Goal: Check status: Check status

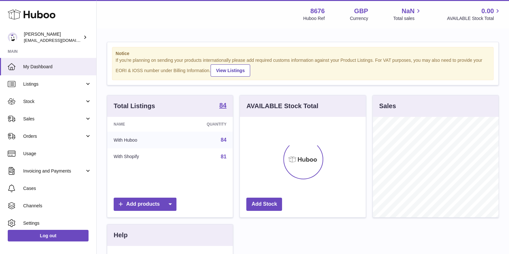
scroll to position [100, 125]
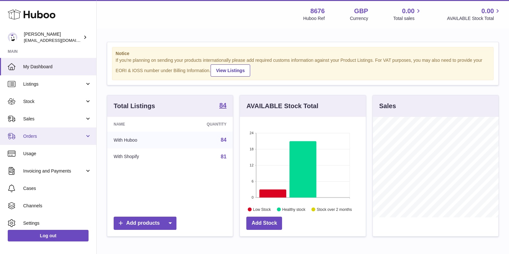
click at [43, 140] on link "Orders" at bounding box center [48, 135] width 96 height 17
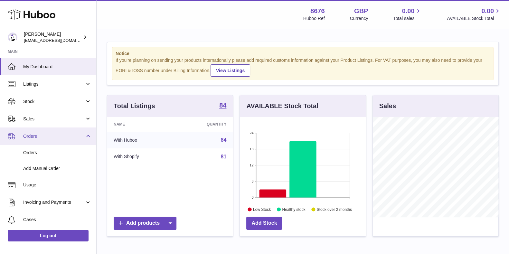
click at [43, 140] on link "Orders" at bounding box center [48, 135] width 96 height 17
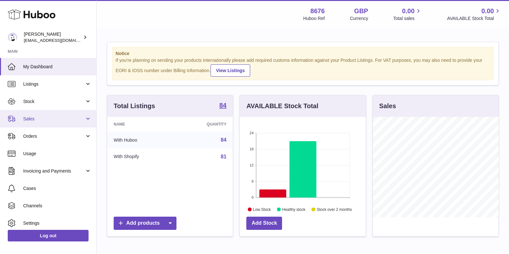
click at [60, 113] on link "Sales" at bounding box center [48, 118] width 96 height 17
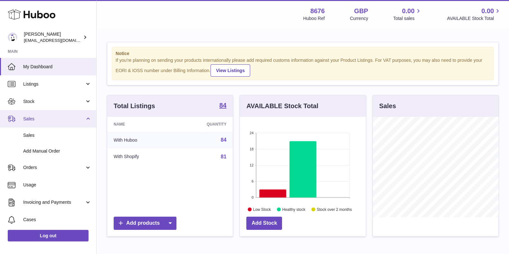
click at [60, 113] on link "Sales" at bounding box center [48, 118] width 96 height 17
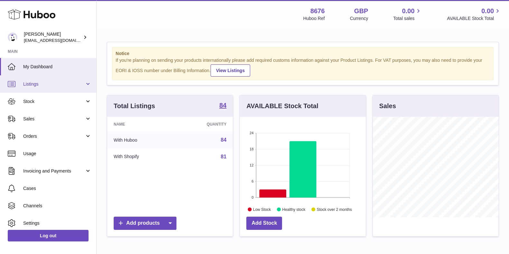
click at [63, 91] on link "Listings" at bounding box center [48, 83] width 96 height 17
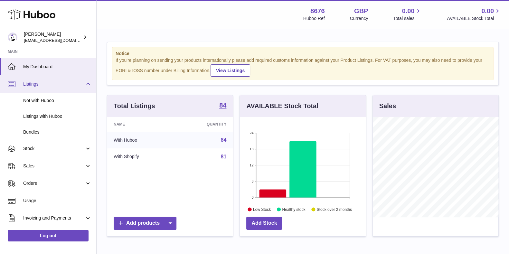
click at [63, 91] on link "Listings" at bounding box center [48, 83] width 96 height 17
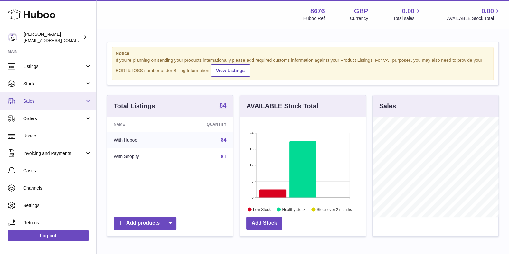
scroll to position [21, 0]
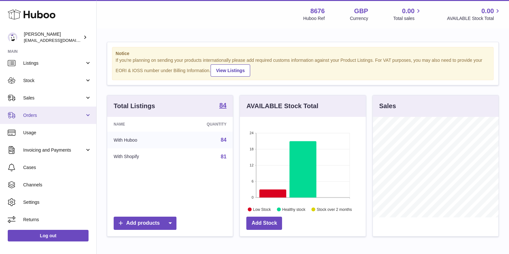
click at [64, 113] on span "Orders" at bounding box center [53, 115] width 61 height 6
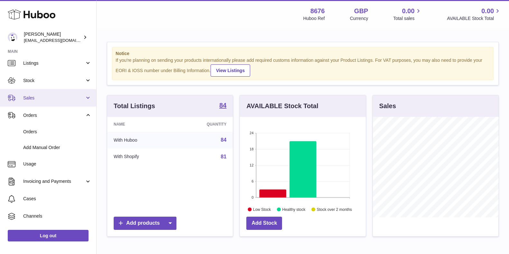
click at [55, 99] on span "Sales" at bounding box center [53, 98] width 61 height 6
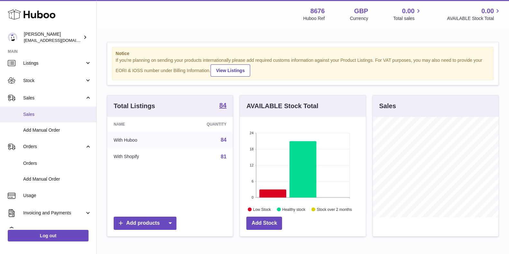
click at [39, 118] on link "Sales" at bounding box center [48, 115] width 96 height 16
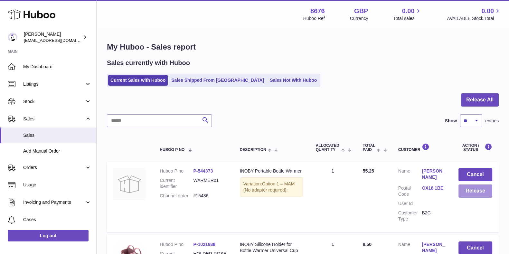
click at [463, 189] on button "Release" at bounding box center [475, 190] width 34 height 13
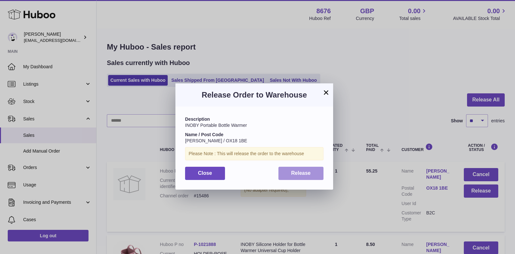
click at [298, 173] on span "Release" at bounding box center [301, 172] width 20 height 5
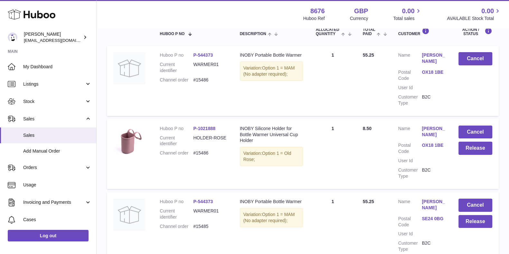
scroll to position [121, 0]
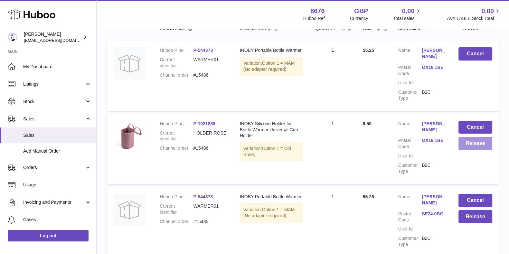
click at [477, 141] on button "Release" at bounding box center [475, 143] width 34 height 13
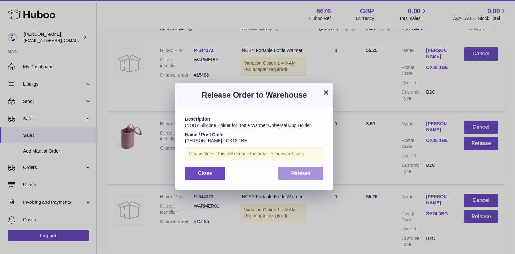
click at [318, 167] on button "Release" at bounding box center [300, 173] width 45 height 13
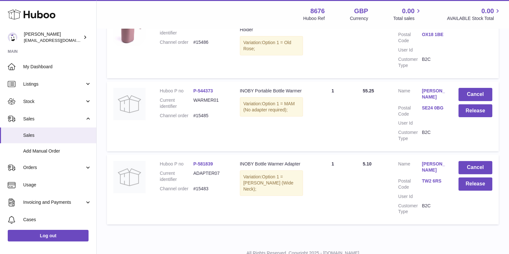
scroll to position [239, 0]
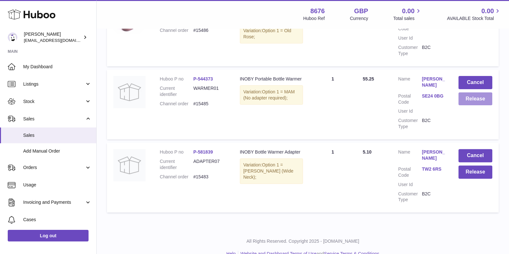
click at [481, 92] on button "Release" at bounding box center [475, 98] width 34 height 13
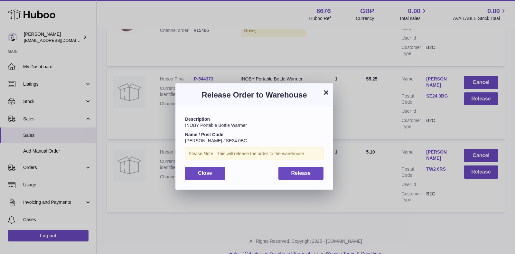
click at [301, 181] on div "Description INOBY Portable Bottle Warmer Name / Post Code Vanessa Davey / SE24 …" at bounding box center [254, 148] width 158 height 83
click at [304, 177] on button "Release" at bounding box center [300, 173] width 45 height 13
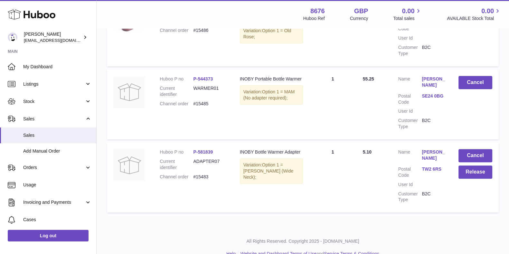
click at [469, 143] on td "Cancel Release" at bounding box center [475, 178] width 47 height 70
click at [471, 149] on button "Cancel" at bounding box center [475, 155] width 34 height 13
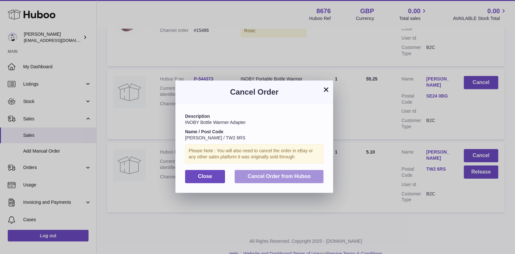
click at [280, 170] on button "Cancel Order from Huboo" at bounding box center [279, 176] width 89 height 13
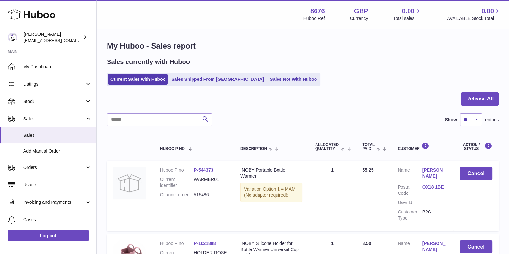
scroll to position [0, 0]
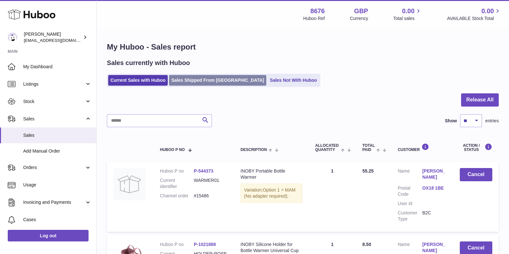
click at [189, 84] on link "Sales Shipped From Huboo" at bounding box center [217, 80] width 97 height 11
click at [163, 122] on input "text" at bounding box center [159, 120] width 105 height 13
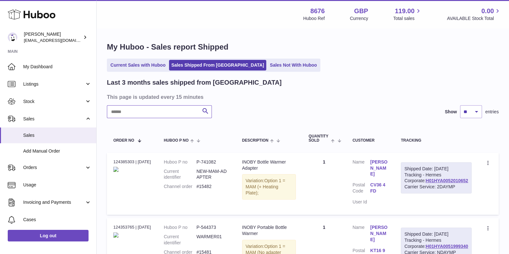
click at [156, 112] on input "text" at bounding box center [159, 111] width 105 height 13
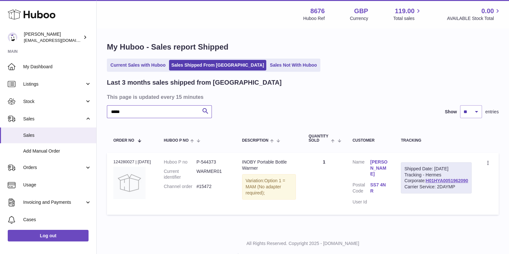
scroll to position [21, 0]
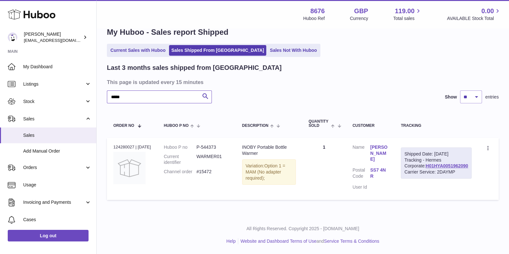
type input "*****"
drag, startPoint x: 468, startPoint y: 171, endPoint x: 424, endPoint y: 173, distance: 44.5
click at [424, 173] on div "Shipped Date: 8th Sep 2025 Tracking - Hermes Corporate: H01HYA0051962090 Carrie…" at bounding box center [436, 163] width 71 height 32
copy link "H01HYA0051962090"
click at [447, 168] on link "H01HYA0051962090" at bounding box center [447, 165] width 42 height 5
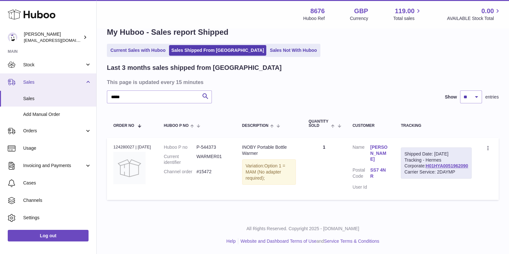
scroll to position [52, 0]
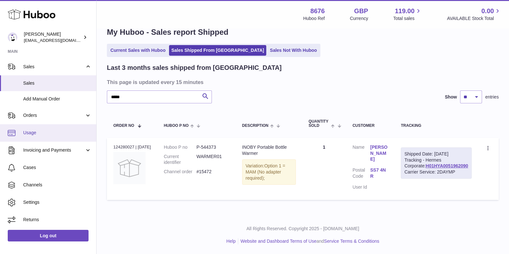
click at [62, 134] on span "Usage" at bounding box center [57, 133] width 68 height 6
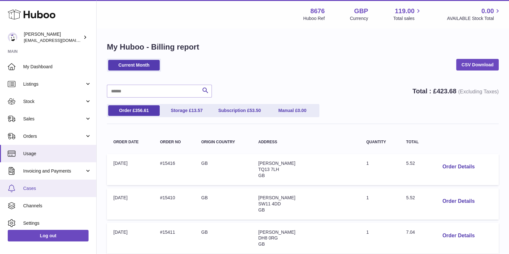
click at [32, 184] on link "Cases" at bounding box center [48, 188] width 96 height 17
